Goal: Information Seeking & Learning: Check status

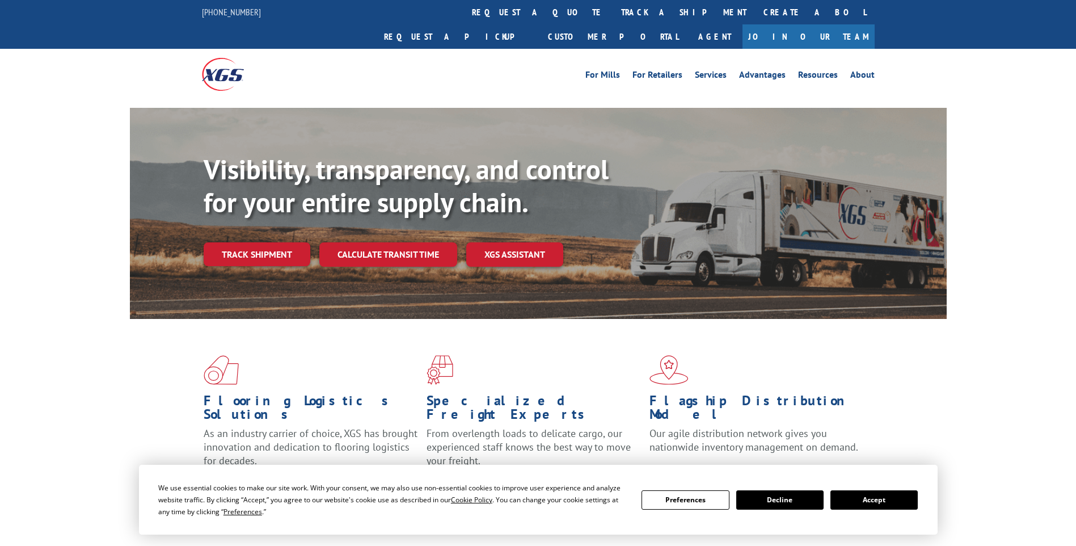
drag, startPoint x: 512, startPoint y: 5, endPoint x: 512, endPoint y: 12, distance: 7.4
click at [613, 6] on link "track a shipment" at bounding box center [684, 12] width 142 height 24
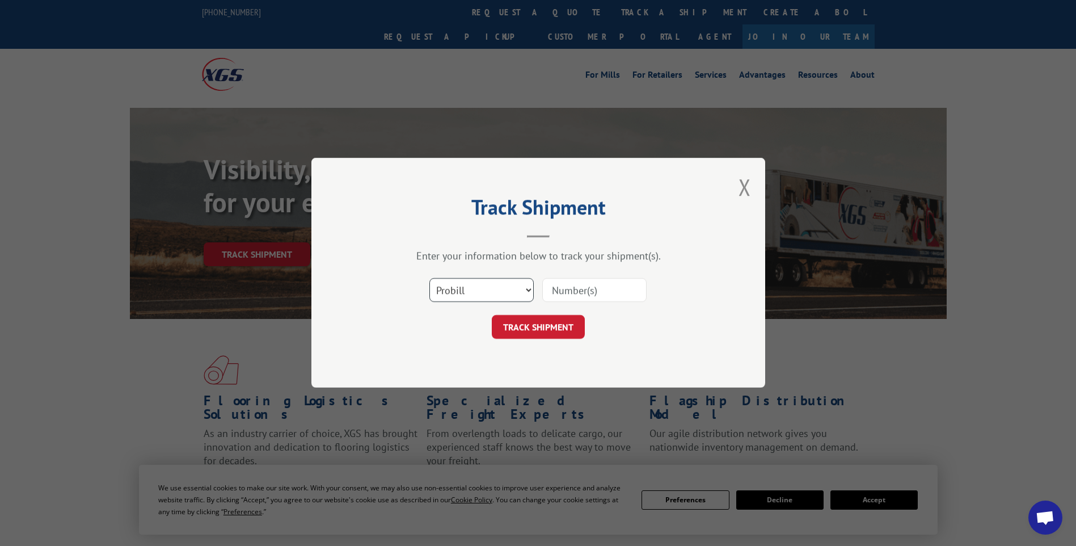
click at [493, 297] on select "Select category... Probill BOL PO" at bounding box center [481, 290] width 104 height 24
select select "bol"
click at [429, 278] on select "Select category... Probill BOL PO" at bounding box center [481, 290] width 104 height 24
click at [575, 293] on input at bounding box center [594, 290] width 104 height 24
type input "70630802"
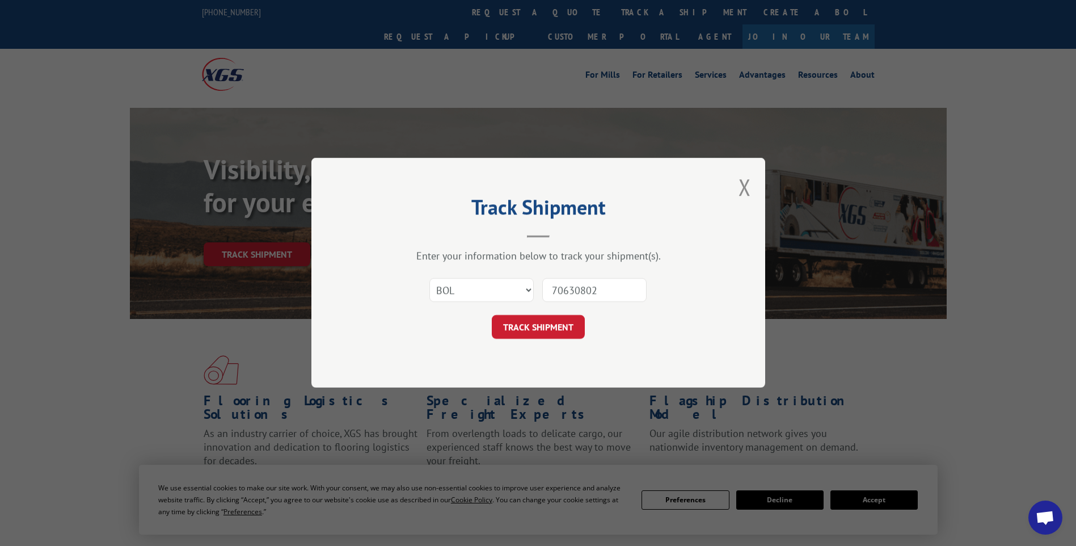
click button "TRACK SHIPMENT" at bounding box center [538, 327] width 93 height 24
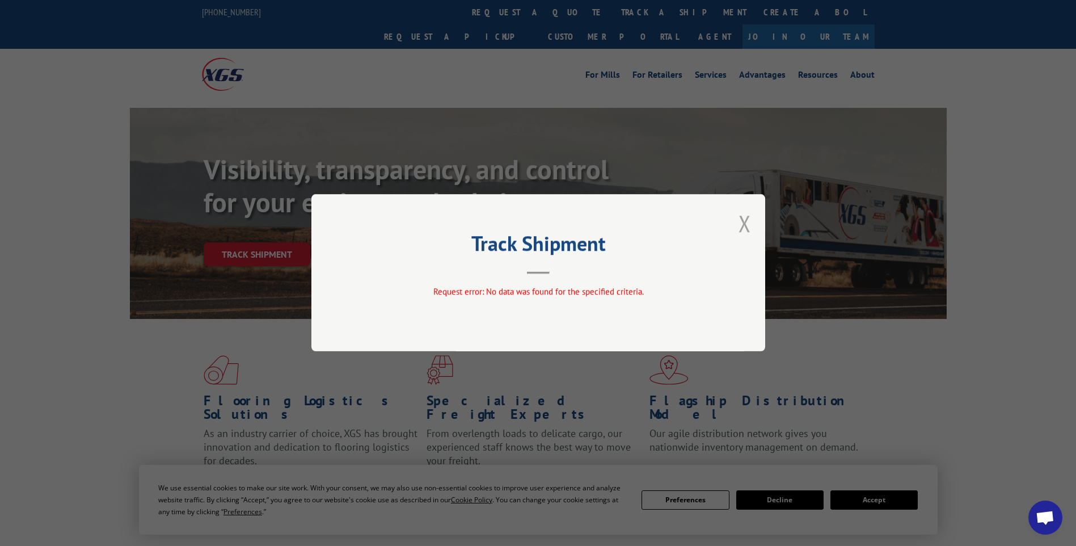
click at [743, 226] on button "Close modal" at bounding box center [744, 223] width 12 height 30
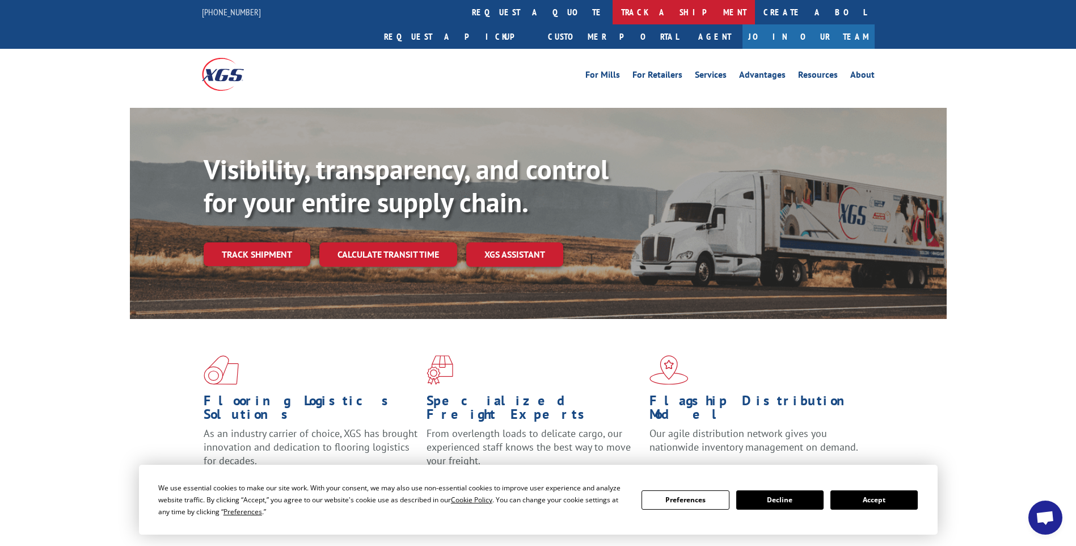
click at [613, 14] on link "track a shipment" at bounding box center [684, 12] width 142 height 24
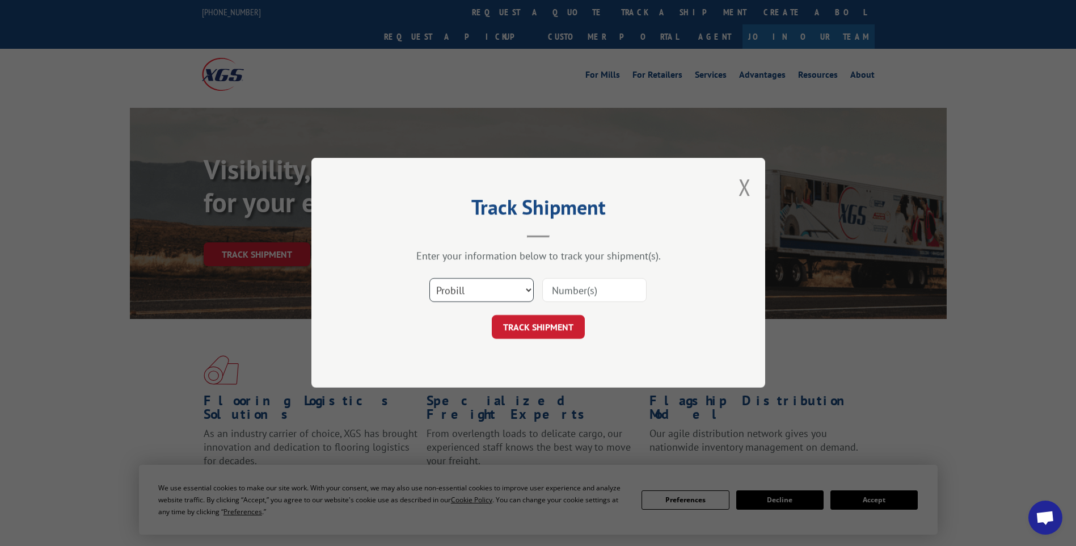
click at [515, 297] on select "Select category... Probill BOL PO" at bounding box center [481, 290] width 104 height 24
select select "bol"
click at [429, 278] on select "Select category... Probill BOL PO" at bounding box center [481, 290] width 104 height 24
click at [560, 294] on input at bounding box center [594, 290] width 104 height 24
type input "7063082"
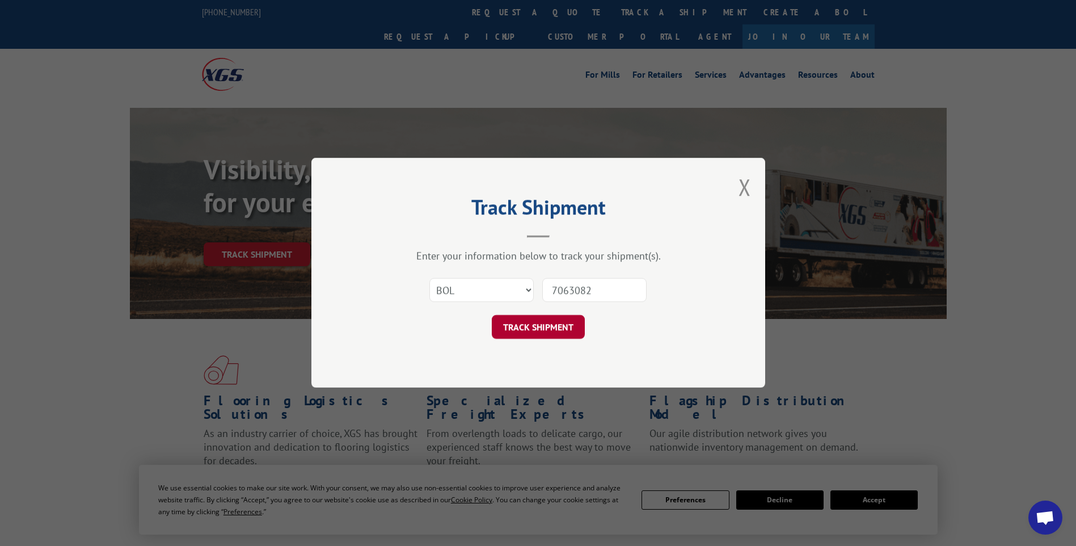
click at [537, 323] on button "TRACK SHIPMENT" at bounding box center [538, 327] width 93 height 24
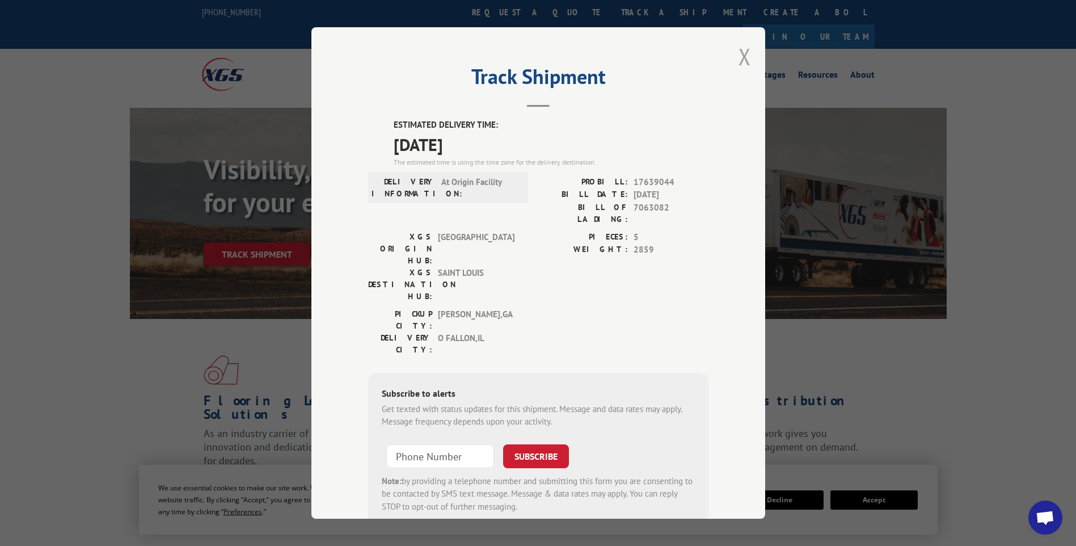
click at [738, 56] on button "Close modal" at bounding box center [744, 56] width 12 height 30
